Goal: Information Seeking & Learning: Get advice/opinions

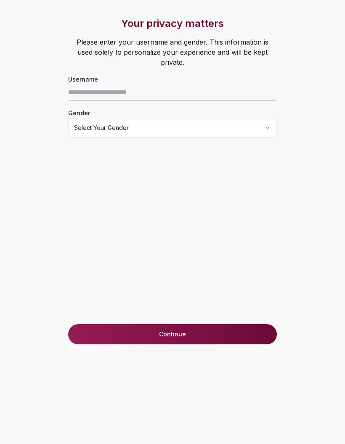
click at [196, 127] on button "Select your gender" at bounding box center [172, 128] width 209 height 20
click at [207, 84] on input at bounding box center [172, 92] width 209 height 17
type input "**********"
click at [96, 114] on html "**********" at bounding box center [172, 222] width 345 height 444
click at [82, 149] on div "**********" at bounding box center [172, 171] width 242 height 308
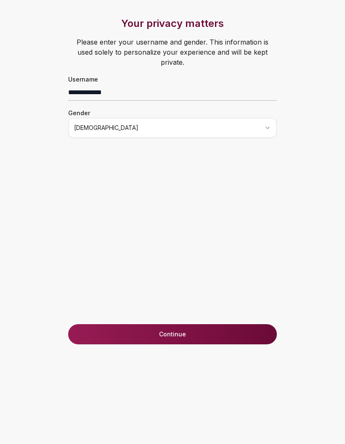
click at [246, 345] on button "Continue" at bounding box center [172, 334] width 209 height 20
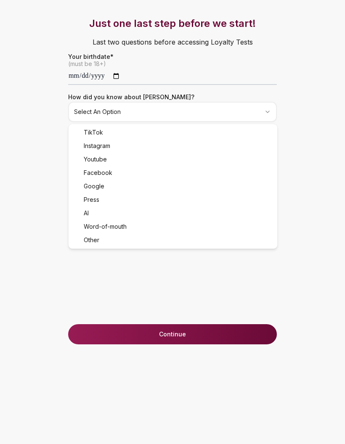
click at [262, 103] on html "**********" at bounding box center [172, 222] width 345 height 444
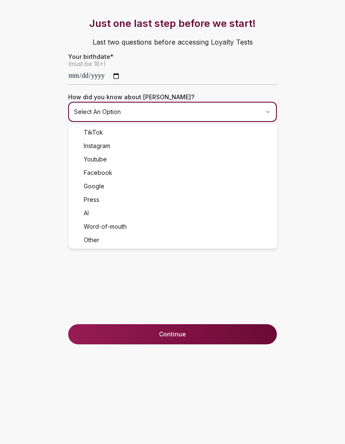
click at [215, 145] on div "Just one last step before we start! Last two questions before accessing Loyalty…" at bounding box center [172, 171] width 242 height 308
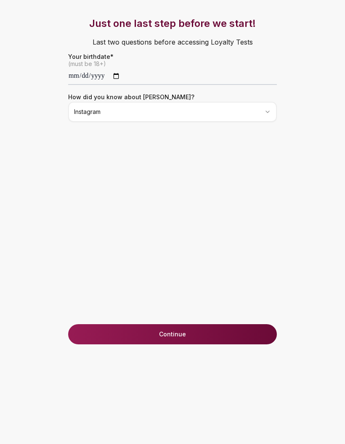
click at [235, 345] on button "Continue" at bounding box center [172, 334] width 209 height 20
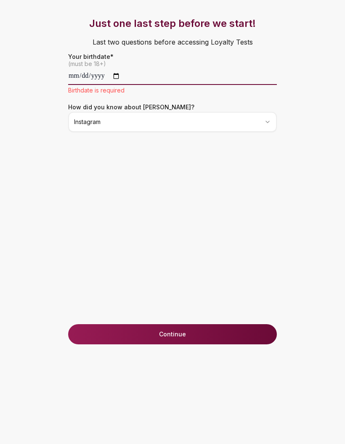
click at [238, 80] on input "date" at bounding box center [172, 76] width 209 height 17
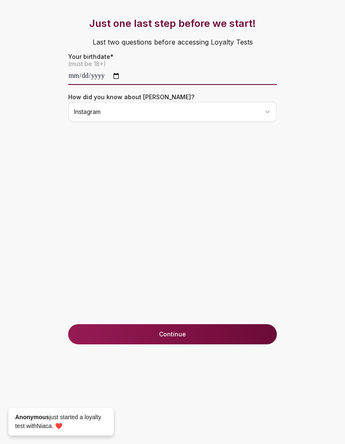
type input "**********"
click at [250, 345] on button "Continue" at bounding box center [172, 334] width 209 height 20
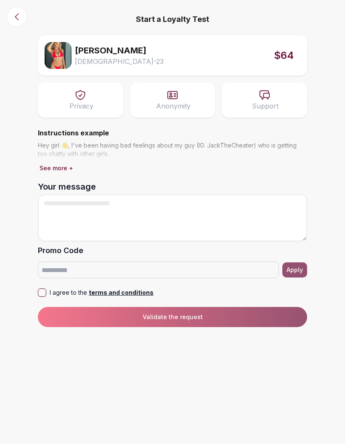
click at [50, 166] on button "See more +" at bounding box center [56, 168] width 37 height 12
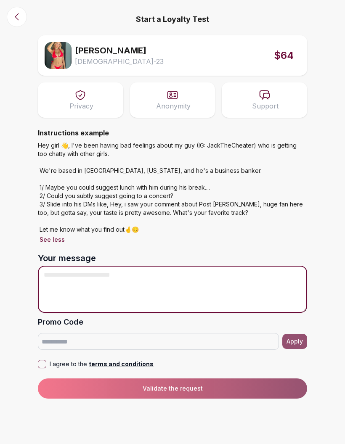
click at [274, 271] on textarea "Your message" at bounding box center [172, 289] width 269 height 47
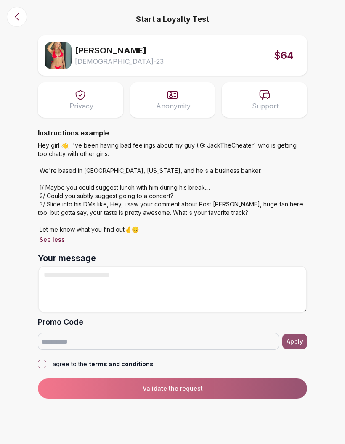
click at [280, 38] on div "Emily Female - 23 $64" at bounding box center [172, 55] width 269 height 40
click at [278, 61] on span "$64" at bounding box center [284, 55] width 20 height 13
click at [62, 60] on img at bounding box center [58, 55] width 27 height 27
click at [199, 289] on textarea "Your message" at bounding box center [172, 289] width 269 height 47
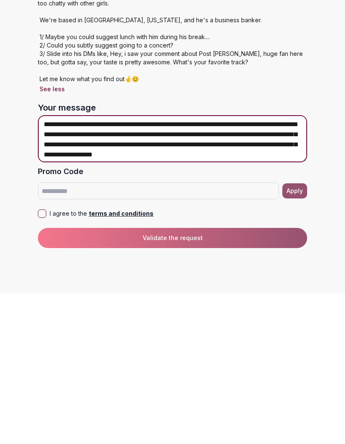
click at [291, 266] on textarea "**********" at bounding box center [172, 289] width 269 height 47
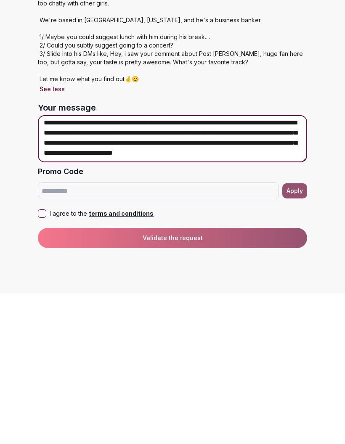
scroll to position [8, 0]
type textarea "**********"
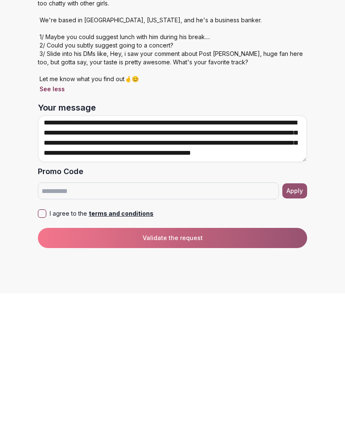
click at [50, 360] on p "I agree to the terms and conditions" at bounding box center [102, 364] width 104 height 8
click at [46, 360] on button "I agree to the terms and conditions" at bounding box center [42, 364] width 8 height 8
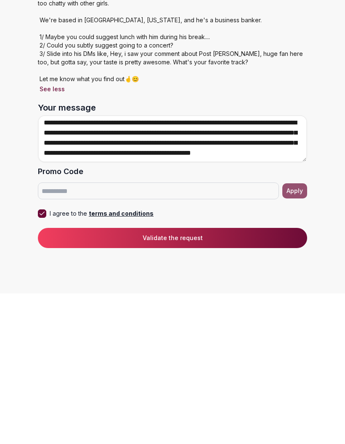
scroll to position [34, 0]
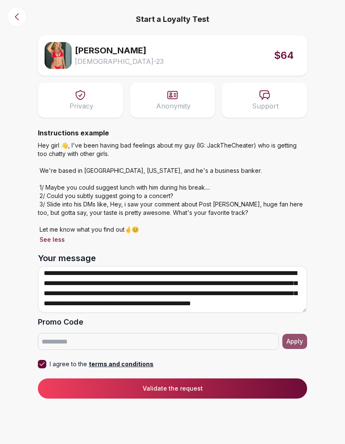
click at [236, 379] on button "Validate the request" at bounding box center [172, 389] width 269 height 20
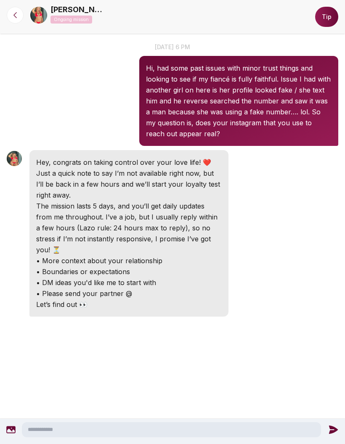
click at [181, 430] on textarea at bounding box center [172, 429] width 300 height 15
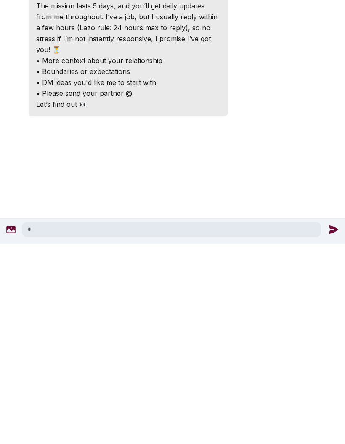
scroll to position [34, 0]
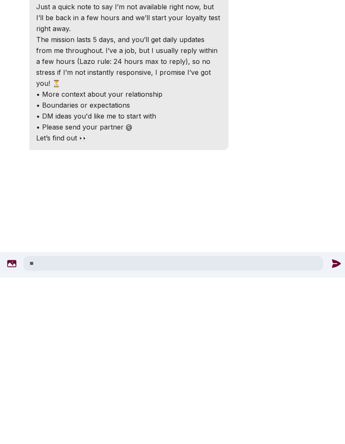
type textarea "*"
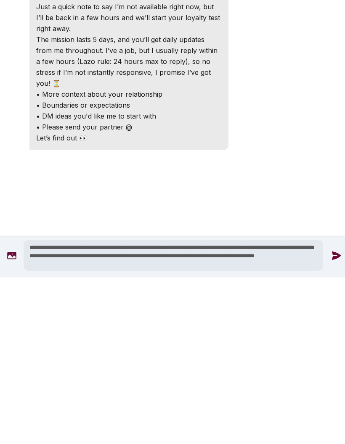
type textarea "**********"
click at [331, 417] on icon at bounding box center [336, 422] width 11 height 11
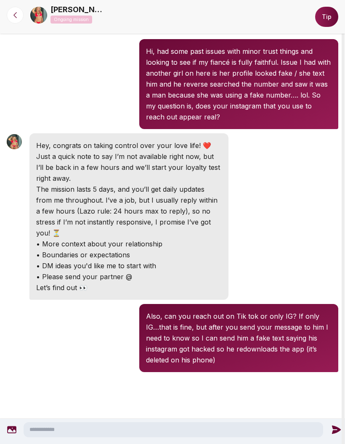
scroll to position [13, 0]
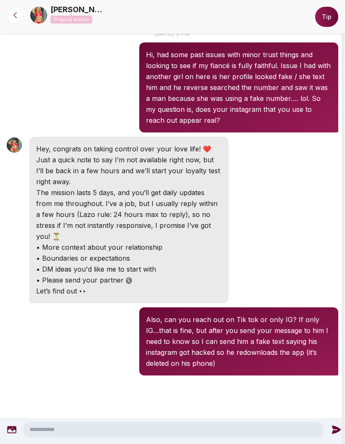
click at [19, 16] on icon at bounding box center [15, 15] width 8 height 8
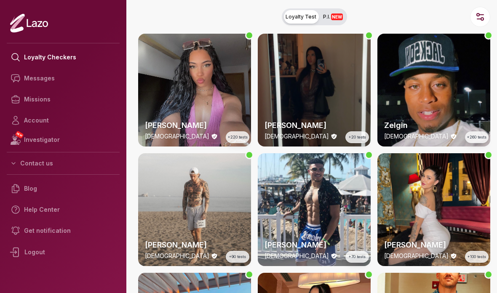
click at [89, 73] on link "Messages" at bounding box center [63, 78] width 113 height 21
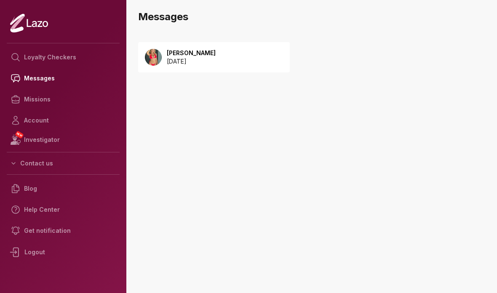
click at [270, 64] on div "[PERSON_NAME] [DATE]" at bounding box center [213, 57] width 151 height 30
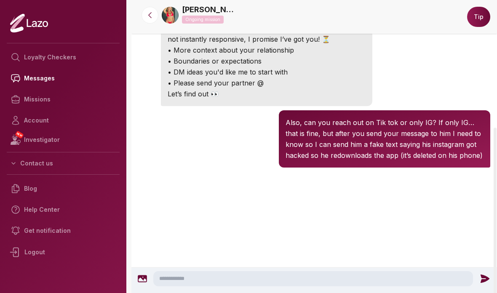
scroll to position [204, 0]
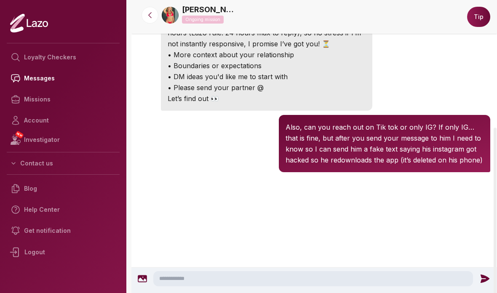
click at [336, 279] on textarea at bounding box center [312, 278] width 319 height 15
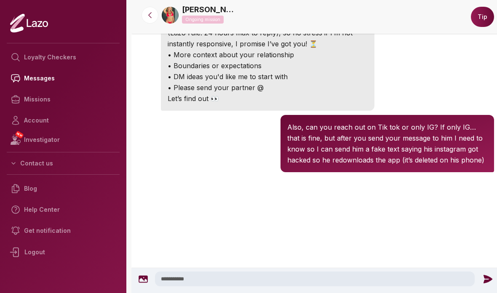
click at [279, 272] on textarea "**********" at bounding box center [314, 278] width 319 height 15
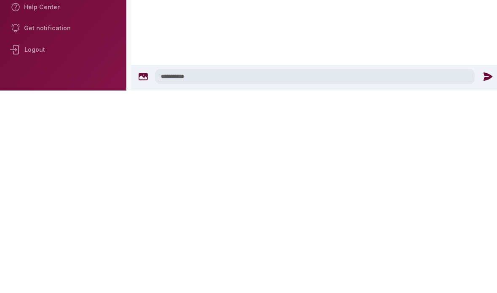
click at [287, 271] on textarea "**********" at bounding box center [314, 278] width 319 height 15
type textarea "**********"
click at [484, 274] on icon at bounding box center [487, 278] width 9 height 8
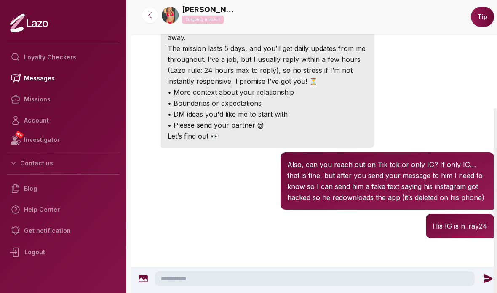
scroll to position [148, 0]
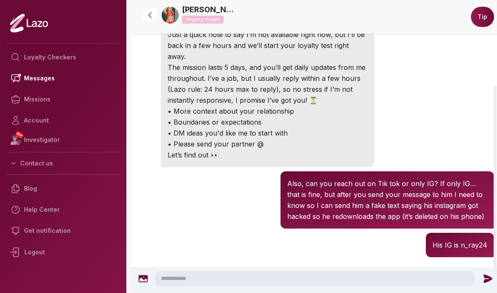
click at [413, 269] on div at bounding box center [315, 280] width 369 height 25
click at [284, 279] on textarea at bounding box center [314, 278] width 319 height 15
click at [326, 273] on textarea "**********" at bounding box center [314, 278] width 319 height 15
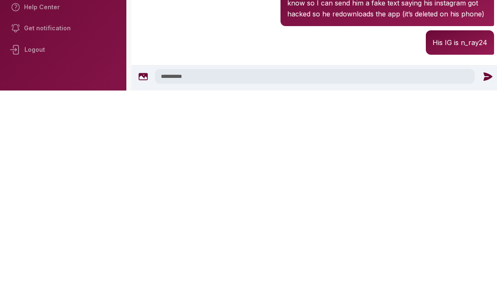
click at [266, 271] on textarea "**********" at bounding box center [314, 278] width 319 height 15
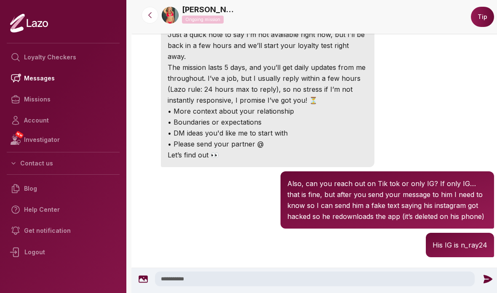
click at [309, 273] on textarea "**********" at bounding box center [314, 278] width 319 height 15
click at [336, 273] on textarea "**********" at bounding box center [314, 278] width 319 height 15
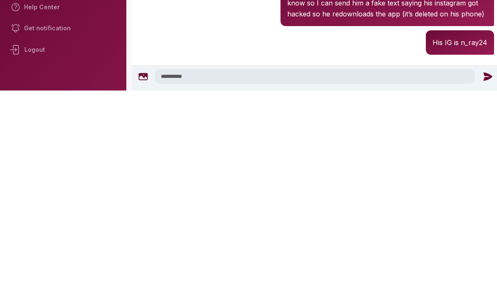
click at [305, 271] on textarea "**********" at bounding box center [314, 278] width 319 height 15
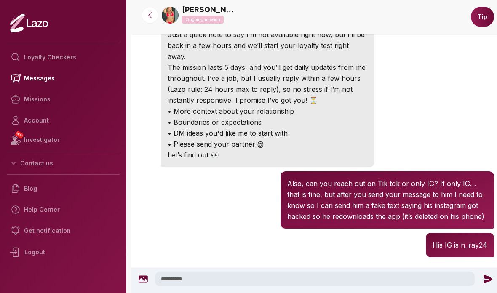
click at [359, 269] on div "**********" at bounding box center [315, 280] width 369 height 25
click at [367, 279] on textarea "**********" at bounding box center [314, 278] width 319 height 15
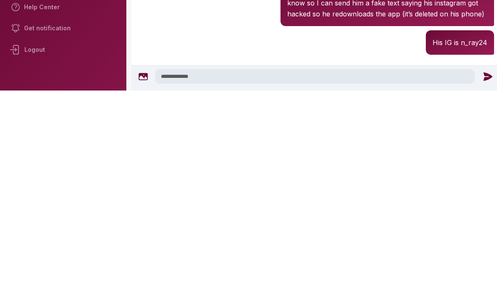
type textarea "**********"
click at [485, 273] on icon at bounding box center [487, 278] width 11 height 11
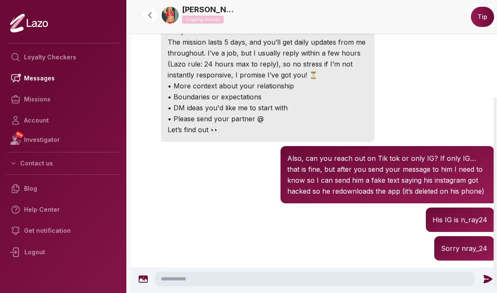
scroll to position [177, 0]
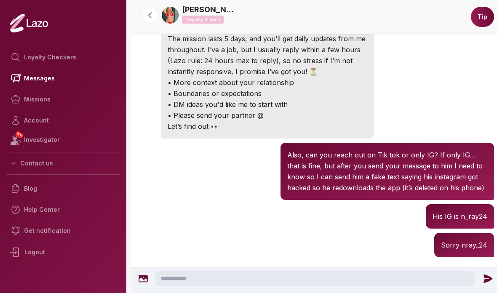
click at [183, 202] on div "[PERSON_NAME] 6:24 PM His IG is n_ray24" at bounding box center [315, 216] width 369 height 29
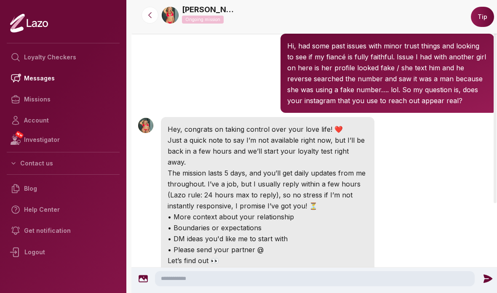
scroll to position [42, 0]
click at [18, 135] on icon at bounding box center [16, 140] width 10 height 10
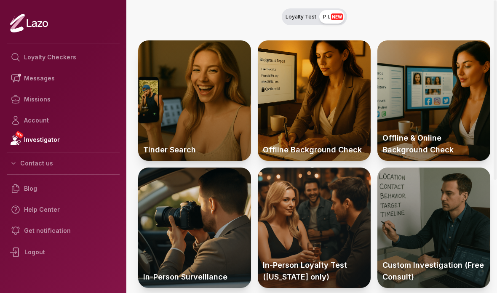
click at [20, 101] on icon at bounding box center [17, 99] width 13 height 13
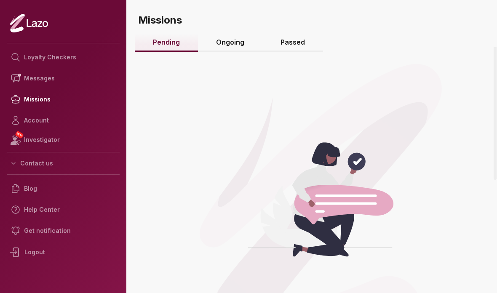
click at [234, 40] on link "Ongoing" at bounding box center [230, 43] width 64 height 18
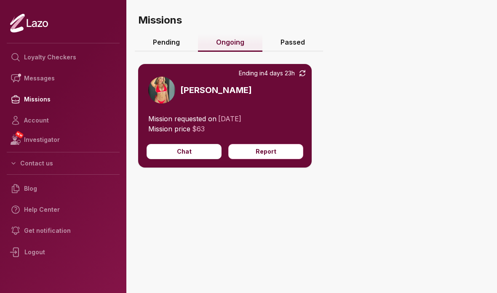
click at [159, 88] on img at bounding box center [161, 90] width 27 height 27
click at [164, 99] on img at bounding box center [161, 90] width 27 height 27
click at [182, 86] on h3 "[PERSON_NAME]" at bounding box center [216, 90] width 72 height 12
click at [31, 52] on link "Loyalty Checkers" at bounding box center [63, 57] width 113 height 21
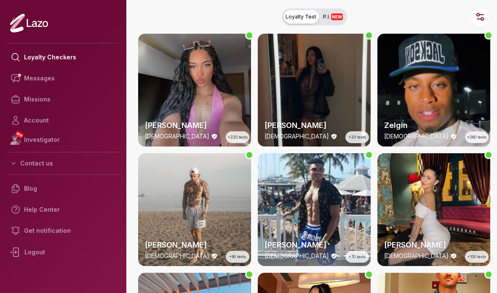
click at [479, 16] on icon "button" at bounding box center [480, 17] width 10 height 10
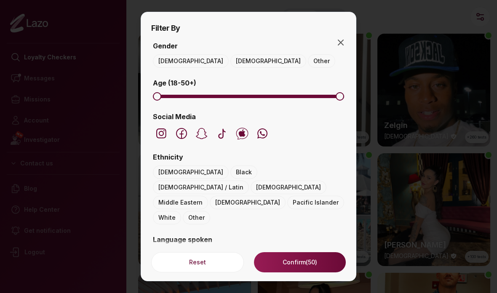
click at [230, 56] on button "[DEMOGRAPHIC_DATA]" at bounding box center [268, 60] width 76 height 13
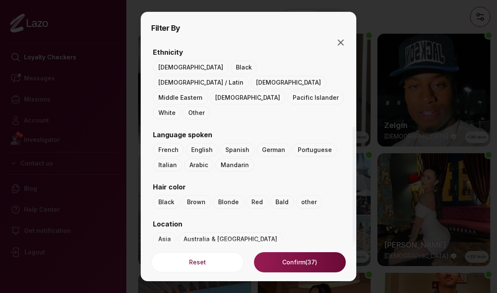
click at [272, 252] on button "Confirm (37)" at bounding box center [300, 262] width 92 height 20
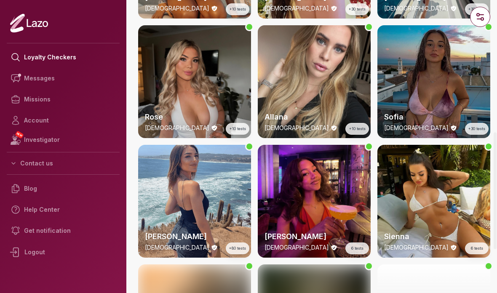
scroll to position [367, 0]
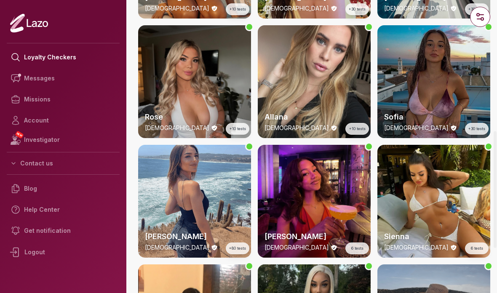
click at [192, 95] on div "Rose [DEMOGRAPHIC_DATA] +10 tests" at bounding box center [194, 81] width 113 height 113
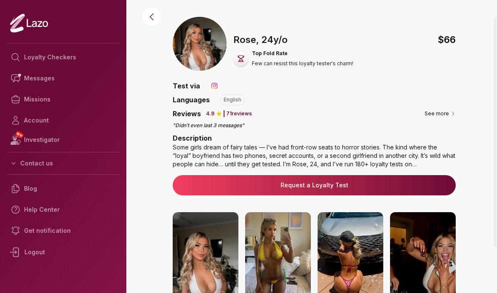
click at [443, 143] on div "Some girls dream of fairy tales — I’ve had front-row seats to horror stories. T…" at bounding box center [314, 155] width 283 height 25
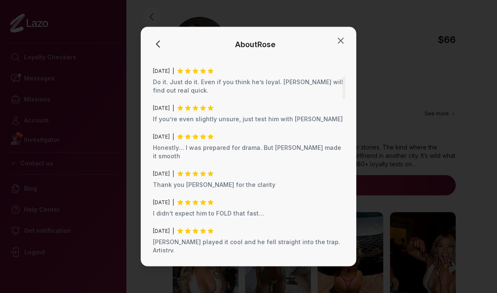
scroll to position [211, 0]
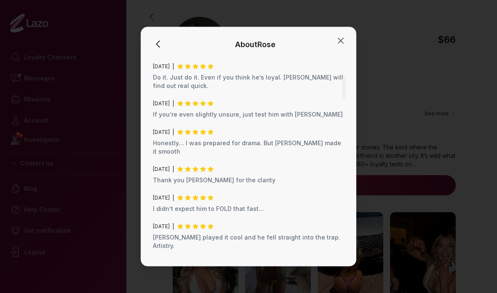
click at [405, 66] on div at bounding box center [248, 146] width 497 height 293
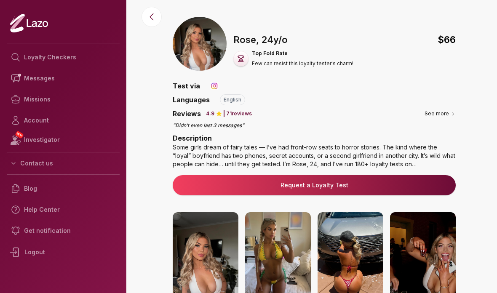
click at [146, 19] on button at bounding box center [151, 17] width 20 height 20
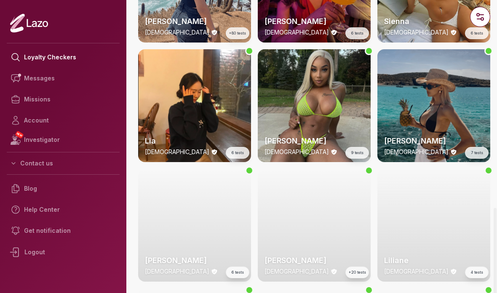
scroll to position [570, 0]
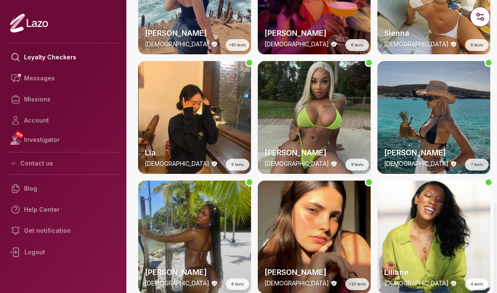
click at [475, 103] on div "[PERSON_NAME] [DEMOGRAPHIC_DATA] 7 tests" at bounding box center [433, 117] width 113 height 113
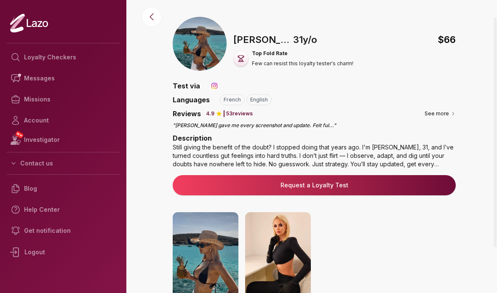
scroll to position [0, 0]
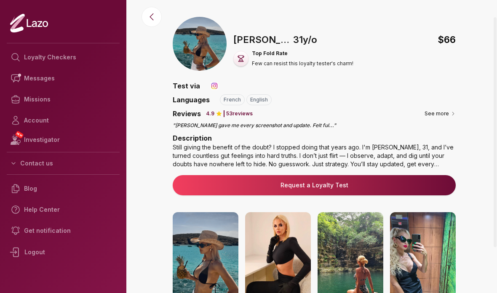
click at [138, 27] on div "🇫🇷 [PERSON_NAME] , [DEMOGRAPHIC_DATA] $ 66 Top Fold Rate Few can resist this lo…" at bounding box center [313, 248] width 365 height 463
click at [151, 32] on div "🇫🇷 [PERSON_NAME] , [DEMOGRAPHIC_DATA] $ 66 Top Fold Rate Few can resist this lo…" at bounding box center [313, 248] width 365 height 463
click at [151, 26] on button at bounding box center [151, 17] width 20 height 20
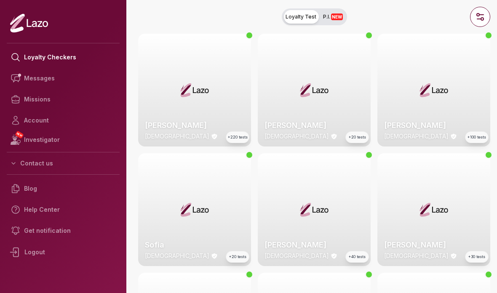
scroll to position [524, 0]
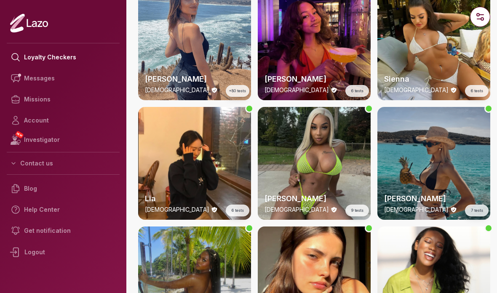
click at [458, 128] on div "[PERSON_NAME] [DEMOGRAPHIC_DATA] 7 tests" at bounding box center [433, 163] width 113 height 113
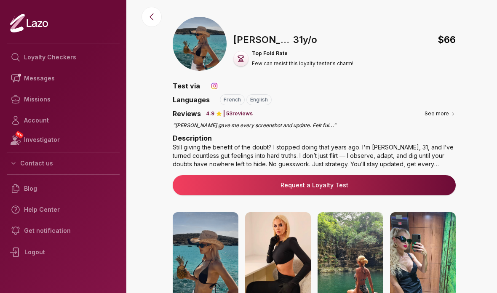
click at [152, 32] on div "🇫🇷 [PERSON_NAME] , [DEMOGRAPHIC_DATA] $ 66 Top Fold Rate Few can resist this lo…" at bounding box center [313, 248] width 365 height 463
click at [151, 26] on button at bounding box center [151, 17] width 20 height 20
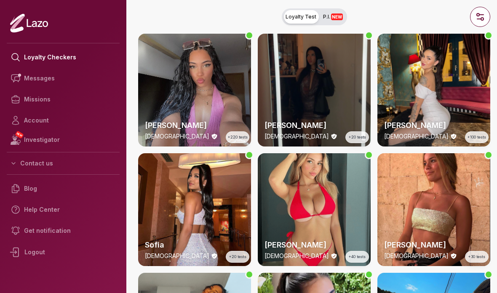
click at [349, 207] on div "[PERSON_NAME] [DEMOGRAPHIC_DATA] +40 tests" at bounding box center [314, 209] width 113 height 113
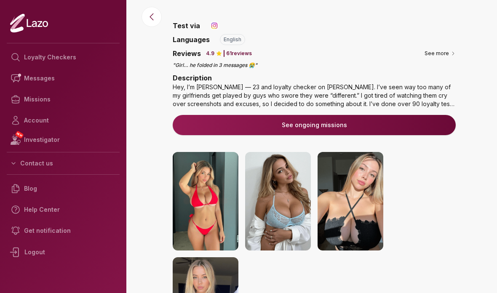
scroll to position [10, 0]
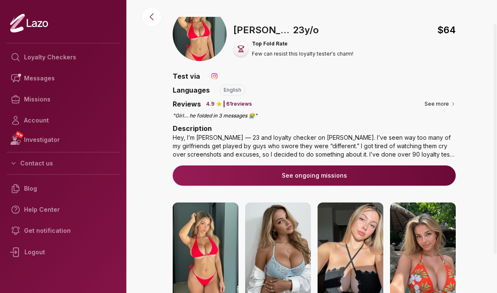
click at [447, 148] on div "Hey, I’m [PERSON_NAME] — 23 and loyalty checker on [PERSON_NAME]. I’ve seen way…" at bounding box center [314, 145] width 283 height 25
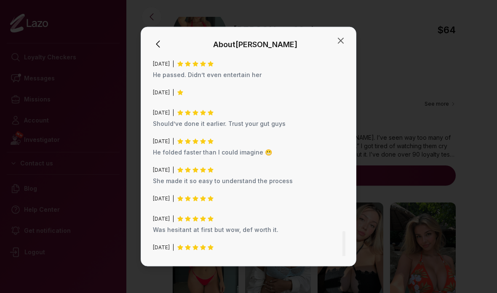
scroll to position [1409, 0]
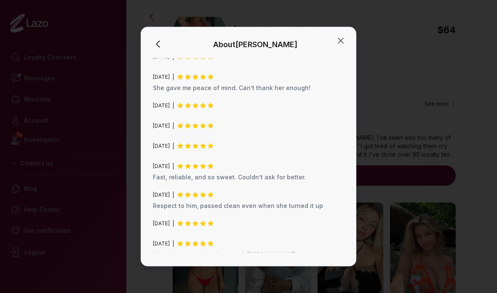
scroll to position [1597, 0]
click at [342, 55] on div at bounding box center [343, 155] width 4 height 201
click at [345, 37] on div "About [PERSON_NAME] Bio Hey, I’m [PERSON_NAME] — 23 and loyalty checker on [PER…" at bounding box center [248, 146] width 215 height 239
click at [332, 123] on div "[DATE]" at bounding box center [248, 126] width 191 height 7
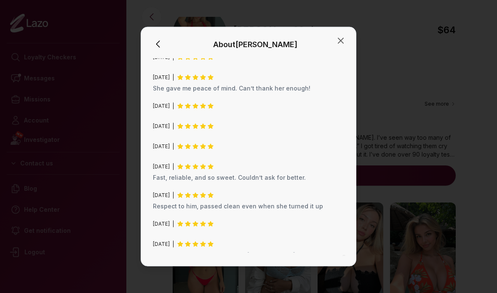
click at [332, 123] on div "[DATE]" at bounding box center [248, 126] width 191 height 7
click at [337, 123] on div "[DATE]" at bounding box center [248, 126] width 191 height 7
click at [155, 123] on span "[DATE]" at bounding box center [161, 126] width 17 height 7
click at [337, 123] on div "[DATE]" at bounding box center [248, 126] width 191 height 7
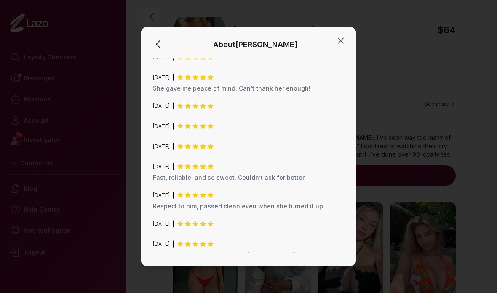
click at [343, 41] on div "About [PERSON_NAME]" at bounding box center [248, 46] width 194 height 18
click at [344, 55] on div at bounding box center [343, 155] width 4 height 201
click at [445, 77] on div at bounding box center [248, 146] width 497 height 293
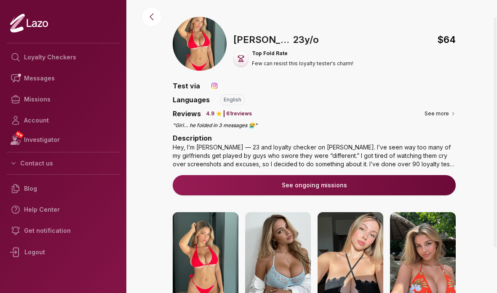
scroll to position [0, 0]
click at [64, 168] on button "Contact us" at bounding box center [63, 163] width 113 height 15
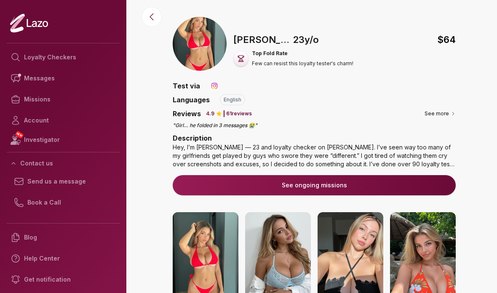
click at [444, 112] on button "See more" at bounding box center [439, 113] width 31 height 8
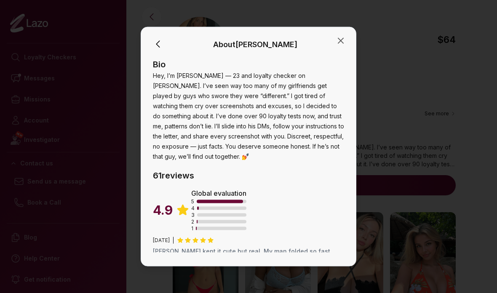
click at [345, 36] on icon "button" at bounding box center [340, 41] width 10 height 10
click at [346, 32] on div "🇺🇸 [PERSON_NAME] , [DEMOGRAPHIC_DATA] $ 64 Top Fold Rate Few can resist this lo…" at bounding box center [344, 47] width 222 height 39
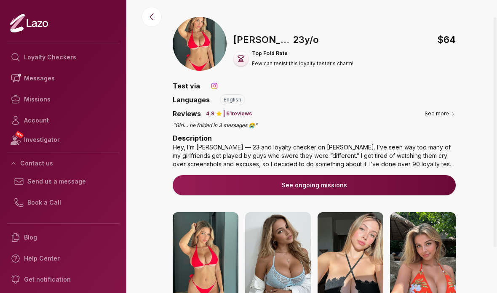
click at [143, 25] on div "🇺🇸 [PERSON_NAME] , [DEMOGRAPHIC_DATA] $ 64 Top Fold Rate Few can resist this lo…" at bounding box center [313, 248] width 365 height 463
click at [156, 39] on div "🇺🇸 [PERSON_NAME] , [DEMOGRAPHIC_DATA] $ 64 Top Fold Rate Few can resist this lo…" at bounding box center [313, 248] width 365 height 463
click at [149, 33] on div "🇺🇸 [PERSON_NAME] , [DEMOGRAPHIC_DATA] $ 64 Top Fold Rate Few can resist this lo…" at bounding box center [313, 248] width 365 height 463
click at [150, 32] on div "🇺🇸 [PERSON_NAME] , [DEMOGRAPHIC_DATA] $ 64 Top Fold Rate Few can resist this lo…" at bounding box center [313, 248] width 365 height 463
click at [144, 37] on div "🇺🇸 [PERSON_NAME] , [DEMOGRAPHIC_DATA] $ 64 Top Fold Rate Few can resist this lo…" at bounding box center [313, 248] width 365 height 463
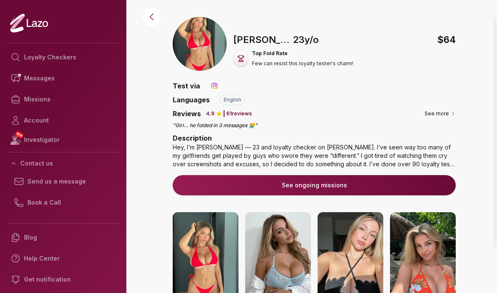
click at [27, 23] on icon at bounding box center [29, 23] width 5 height 8
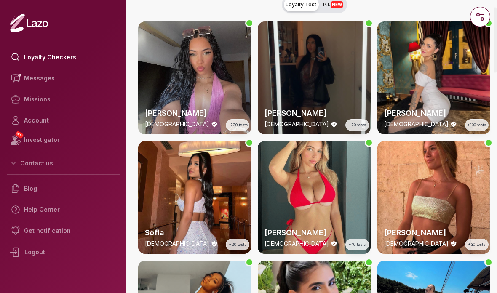
scroll to position [2, 0]
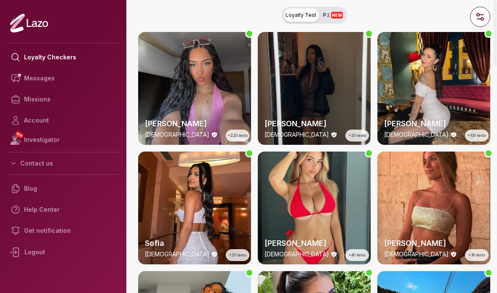
click at [454, 75] on div "[PERSON_NAME] [DEMOGRAPHIC_DATA] +100 tests" at bounding box center [433, 88] width 113 height 113
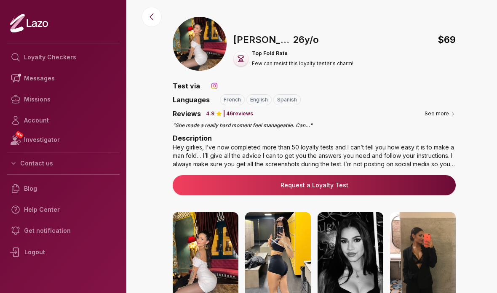
click at [422, 158] on div "Hey girlies, I’ve now completed more than 50 loyalty tests and I can’t tell you…" at bounding box center [314, 155] width 283 height 25
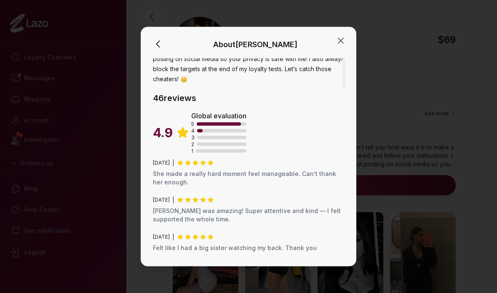
scroll to position [57, 0]
click at [448, 80] on div at bounding box center [248, 146] width 497 height 293
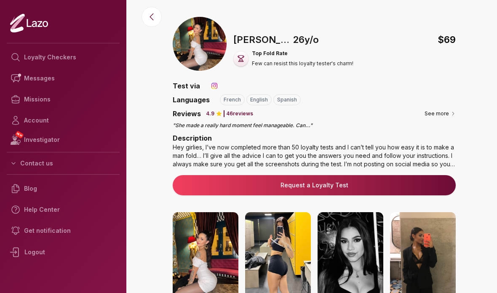
click at [459, 74] on div "🇺🇸 [PERSON_NAME] , [DEMOGRAPHIC_DATA] $ 69 Top Fold Rate Few can resist this lo…" at bounding box center [313, 248] width 365 height 463
click at [452, 113] on icon at bounding box center [452, 113] width 5 height 5
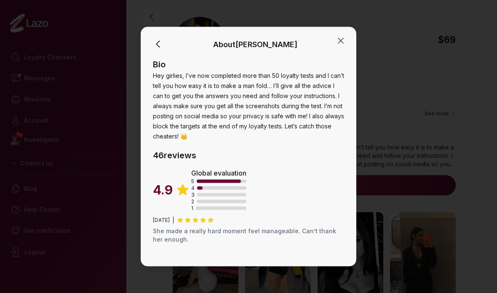
click at [343, 58] on p "Bio" at bounding box center [248, 64] width 191 height 12
click at [341, 55] on div "Bio Hey girlies, I’ve now completed more than 50 loyalty tests and I can’t tell…" at bounding box center [248, 155] width 194 height 201
click at [341, 40] on div "About [PERSON_NAME]" at bounding box center [248, 46] width 194 height 18
click at [340, 39] on div "About [PERSON_NAME]" at bounding box center [248, 46] width 194 height 18
click at [335, 58] on p "Bio" at bounding box center [248, 64] width 191 height 12
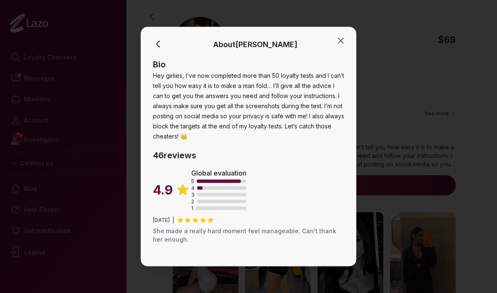
click at [335, 55] on div "Bio Hey girlies, I’ve now completed more than 50 loyalty tests and I can’t tell…" at bounding box center [248, 155] width 194 height 201
click at [340, 41] on div "About [PERSON_NAME]" at bounding box center [248, 46] width 194 height 18
click at [339, 41] on div "About [PERSON_NAME]" at bounding box center [248, 46] width 194 height 18
click at [352, 42] on div "About [PERSON_NAME] Bio Hey girlies, I’ve now completed more than 50 loyalty te…" at bounding box center [248, 146] width 215 height 239
click at [334, 58] on p "Bio" at bounding box center [248, 64] width 191 height 12
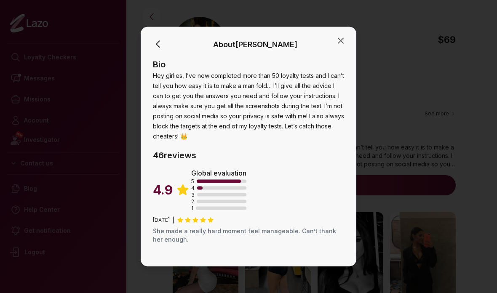
click at [334, 58] on p "Bio" at bounding box center [248, 64] width 191 height 12
click at [340, 36] on icon "button" at bounding box center [340, 41] width 10 height 10
click at [342, 34] on div "🇺🇸 [PERSON_NAME] , [DEMOGRAPHIC_DATA] $ 69" at bounding box center [344, 40] width 222 height 14
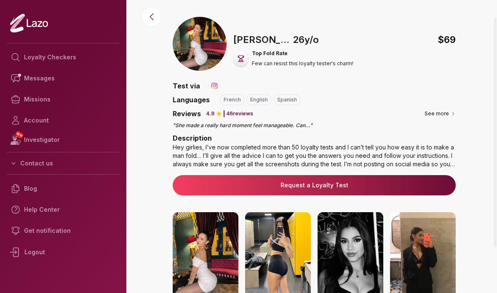
scroll to position [0, 0]
click at [154, 35] on div "🇺🇸 [PERSON_NAME] , [DEMOGRAPHIC_DATA] $ 69 Top Fold Rate Few can resist this lo…" at bounding box center [313, 248] width 365 height 463
click at [152, 31] on div "🇺🇸 [PERSON_NAME] , [DEMOGRAPHIC_DATA] $ 69 Top Fold Rate Few can resist this lo…" at bounding box center [313, 248] width 365 height 463
click at [144, 32] on div "🇺🇸 [PERSON_NAME] , [DEMOGRAPHIC_DATA] $ 69 Top Fold Rate Few can resist this lo…" at bounding box center [313, 248] width 365 height 463
click at [144, 31] on div "🇺🇸 [PERSON_NAME] , [DEMOGRAPHIC_DATA] $ 69 Top Fold Rate Few can resist this lo…" at bounding box center [313, 248] width 365 height 463
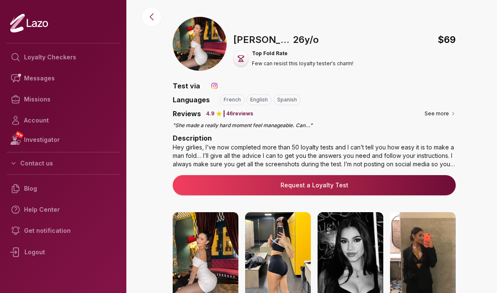
click at [146, 38] on div "🇺🇸 [PERSON_NAME] , [DEMOGRAPHIC_DATA] $ 69 Top Fold Rate Few can resist this lo…" at bounding box center [313, 248] width 365 height 463
click at [152, 35] on div "🇺🇸 [PERSON_NAME] , [DEMOGRAPHIC_DATA] $ 69 Top Fold Rate Few can resist this lo…" at bounding box center [313, 248] width 365 height 463
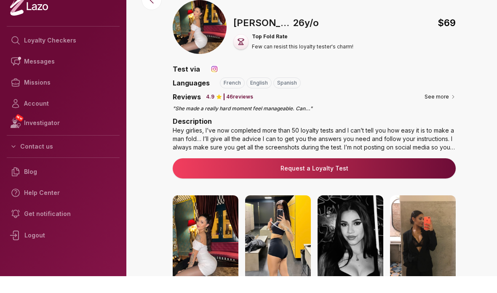
scroll to position [17, 0]
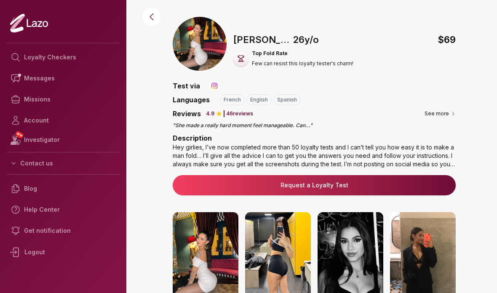
click at [151, 17] on icon at bounding box center [151, 17] width 10 height 10
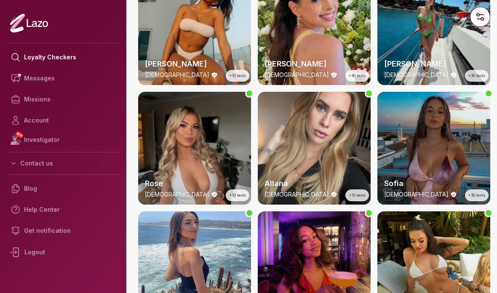
scroll to position [301, 0]
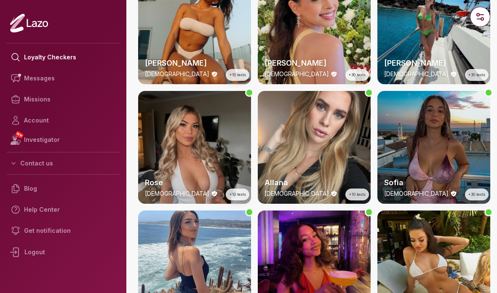
click at [223, 166] on div "Rose [DEMOGRAPHIC_DATA] +10 tests" at bounding box center [194, 147] width 113 height 113
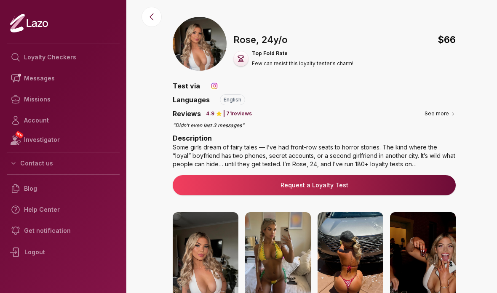
click at [435, 143] on div "Some girls dream of fairy tales — I’ve had front-row seats to horror stories. T…" at bounding box center [314, 155] width 283 height 25
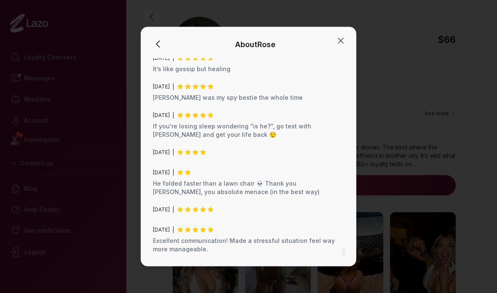
scroll to position [1871, 0]
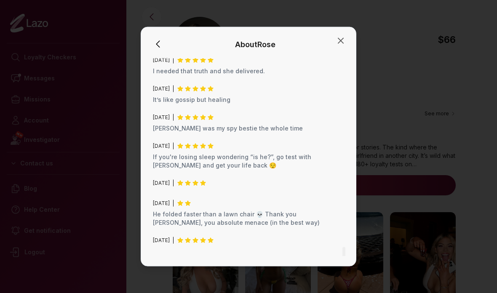
click at [344, 36] on icon "button" at bounding box center [340, 41] width 10 height 10
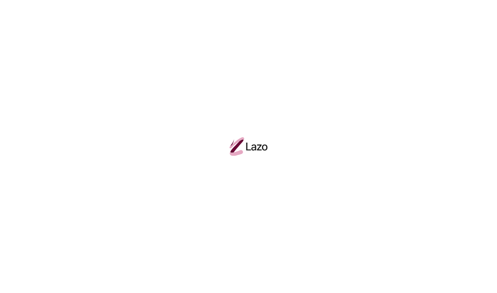
scroll to position [0, 0]
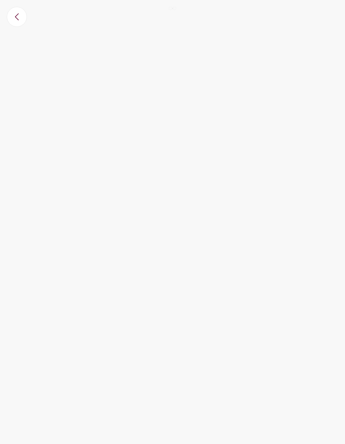
scroll to position [17, 0]
